Goal: Submit feedback/report problem

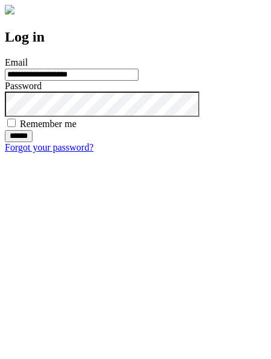
type input "**********"
click at [33, 142] on input "******" at bounding box center [19, 136] width 28 height 12
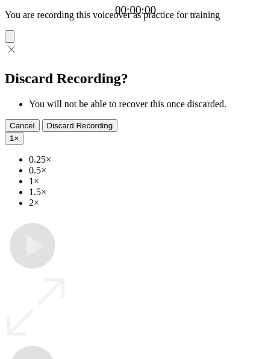
type input "**********"
